Goal: Task Accomplishment & Management: Manage account settings

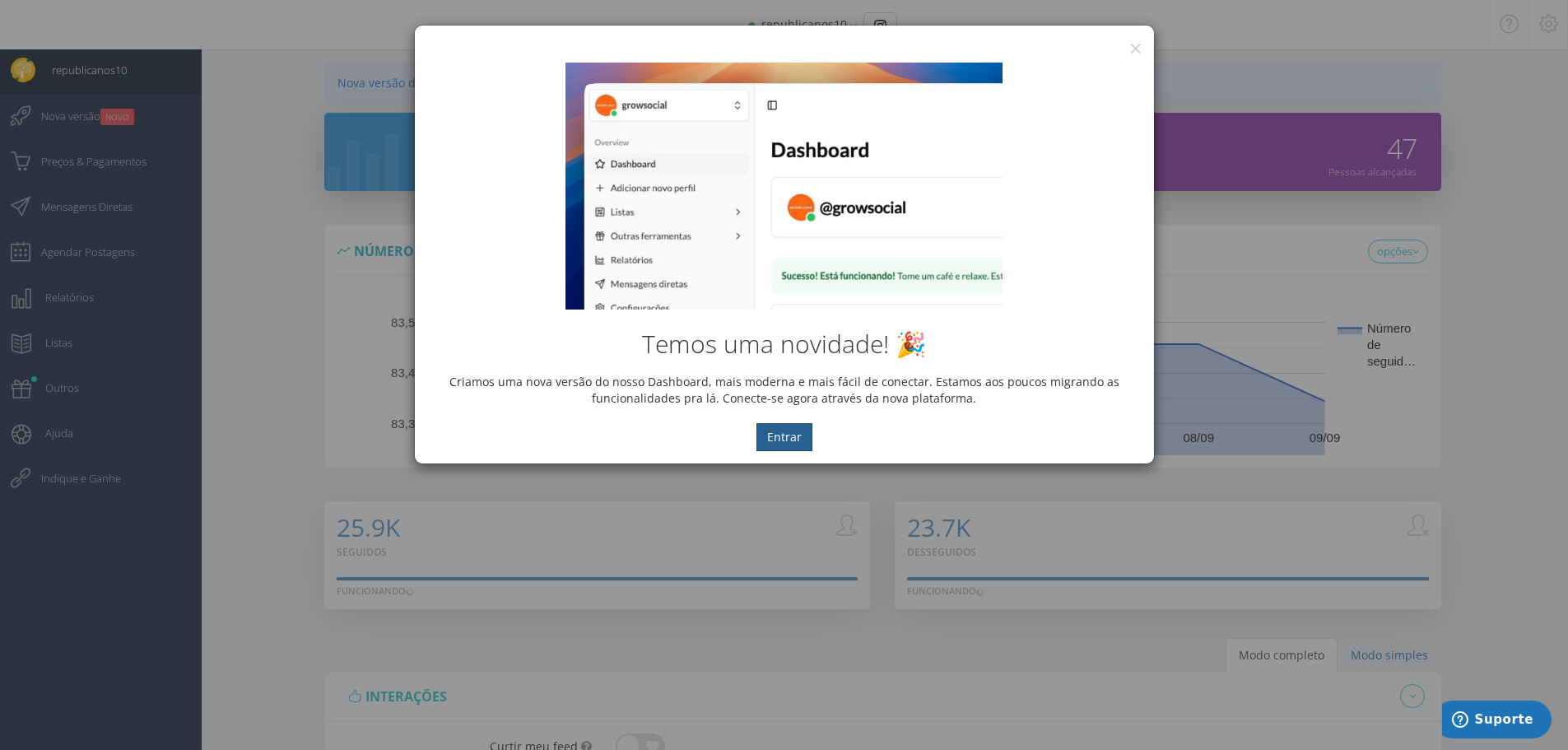
click at [790, 438] on button "Entrar" at bounding box center [784, 437] width 56 height 28
click at [795, 435] on button "Entrar" at bounding box center [784, 437] width 56 height 28
